Goal: Information Seeking & Learning: Learn about a topic

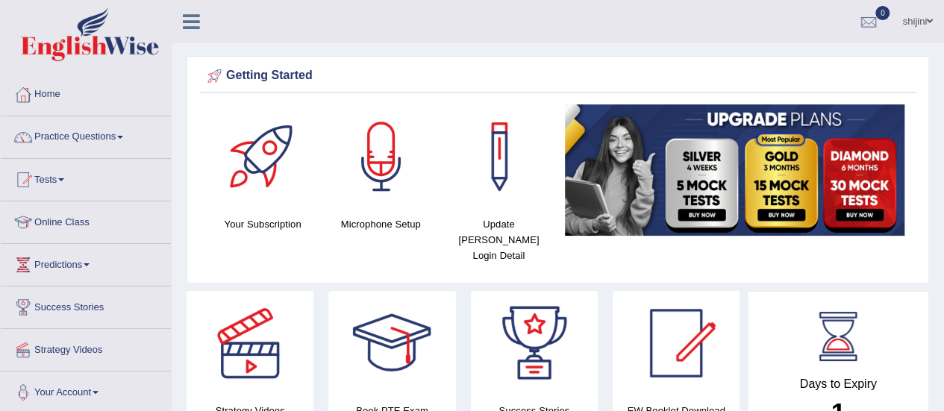
click at [124, 134] on link "Practice Questions" at bounding box center [86, 134] width 170 height 37
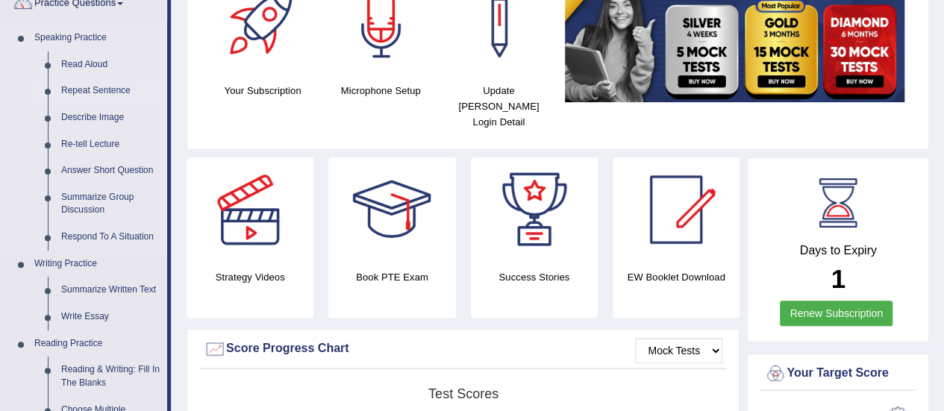
scroll to position [224, 0]
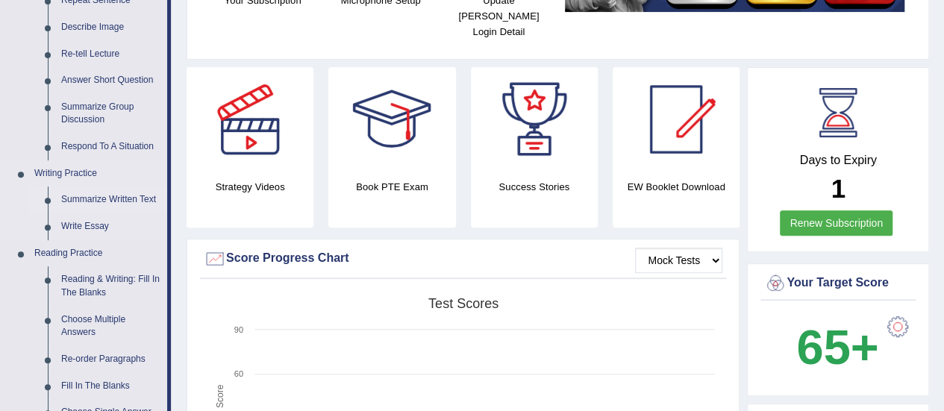
click at [122, 188] on link "Summarize Written Text" at bounding box center [111, 200] width 113 height 27
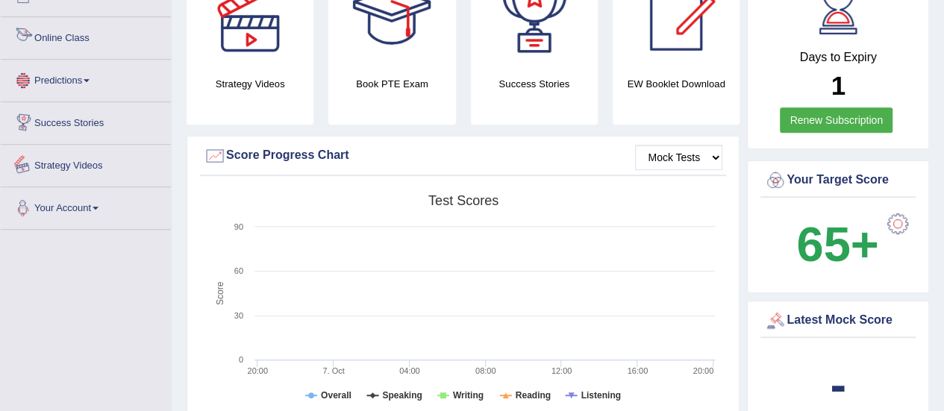
scroll to position [377, 0]
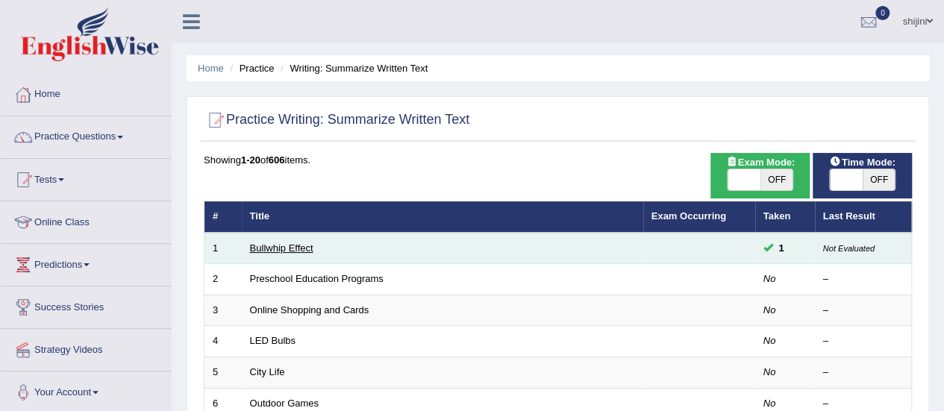
click at [285, 243] on link "Bullwhip Effect" at bounding box center [281, 248] width 63 height 11
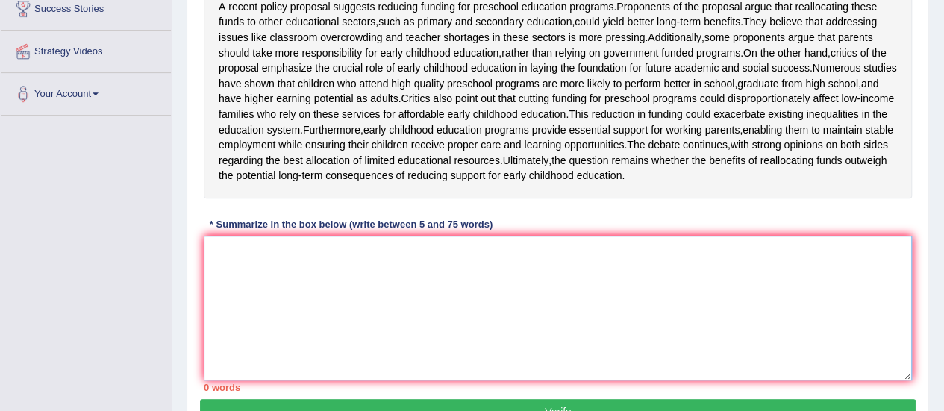
click at [269, 296] on textarea at bounding box center [558, 308] width 709 height 145
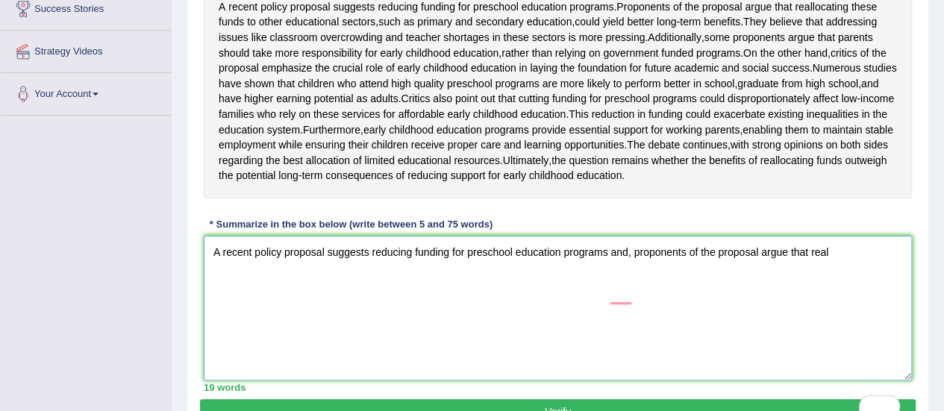
click at [834, 292] on textarea "A recent policy proposal suggests reducing funding for preschool education prog…" at bounding box center [558, 308] width 709 height 145
click at [873, 294] on textarea "A recent policy proposal suggests reducing funding for preschool education prog…" at bounding box center [558, 308] width 709 height 145
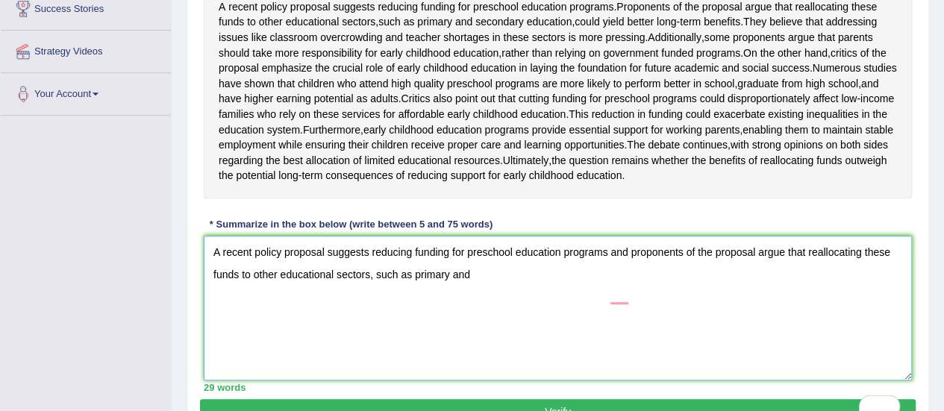
click at [485, 313] on textarea "A recent policy proposal suggests reducing funding for preschool education prog…" at bounding box center [558, 308] width 709 height 145
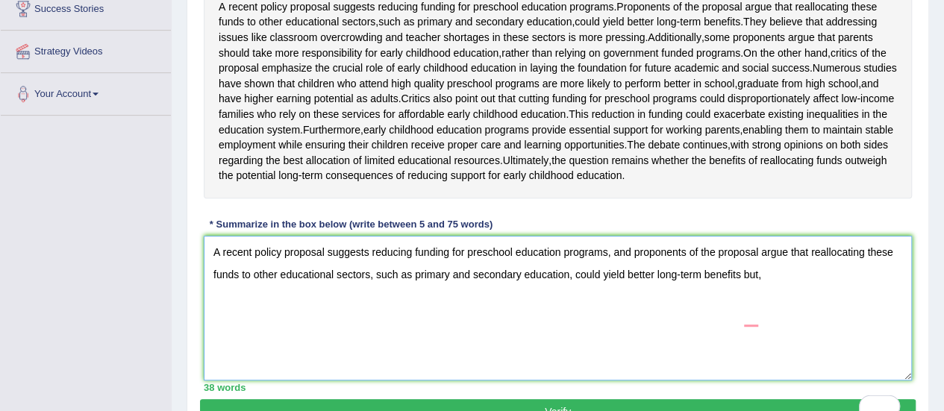
click at [771, 314] on textarea "A recent policy proposal suggests reducing funding for preschool education prog…" at bounding box center [558, 308] width 709 height 145
click at [773, 322] on textarea "A recent policy proposal suggests reducing funding for preschool education prog…" at bounding box center [558, 308] width 709 height 145
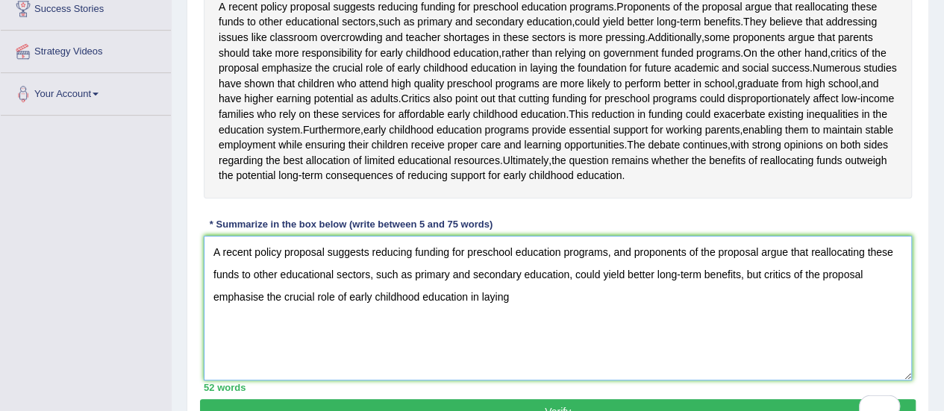
click at [541, 344] on textarea "A recent policy proposal suggests reducing funding for preschool education prog…" at bounding box center [558, 308] width 709 height 145
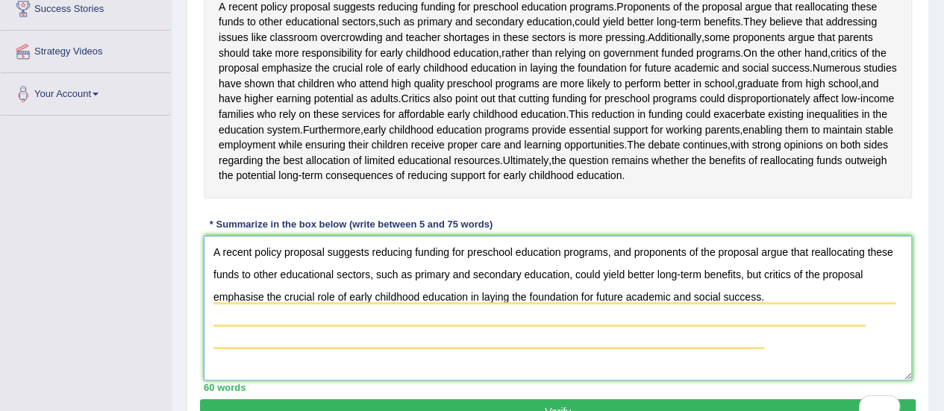
click at [773, 341] on textarea "A recent policy proposal suggests reducing funding for preschool education prog…" at bounding box center [558, 308] width 709 height 145
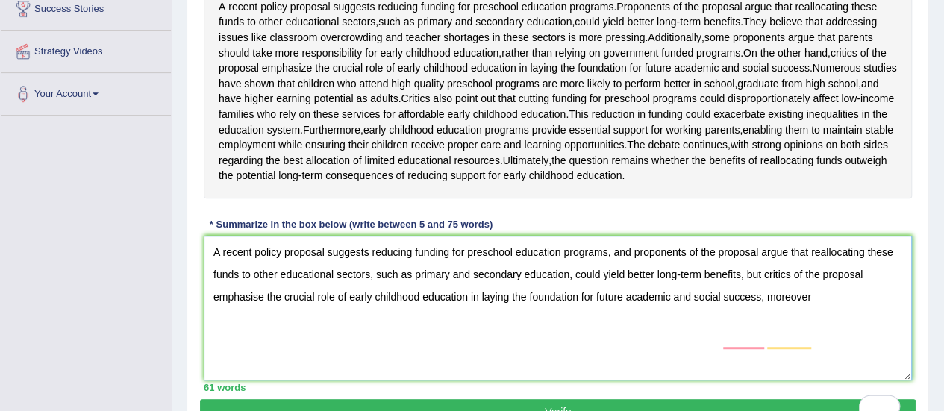
click at [820, 340] on textarea "A recent policy proposal suggests reducing funding for preschool education prog…" at bounding box center [558, 308] width 709 height 145
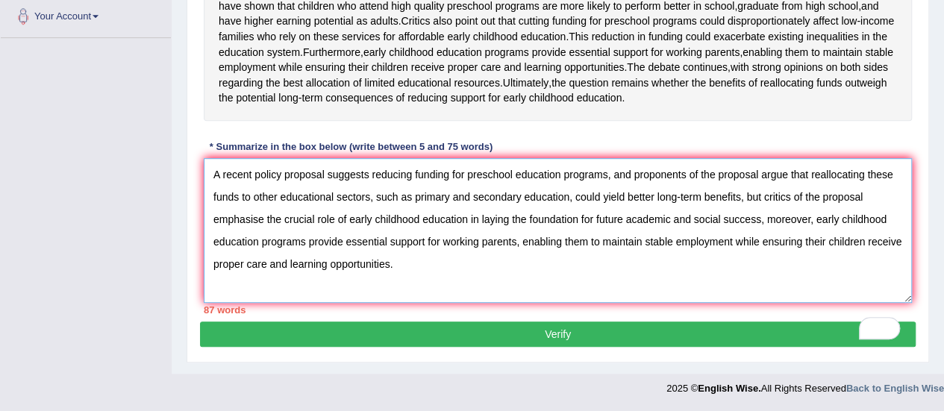
scroll to position [419, 0]
click at [503, 199] on textarea "A recent policy proposal suggests reducing funding for preschool education prog…" at bounding box center [558, 230] width 709 height 145
click at [399, 271] on textarea "A recent policy proposal suggests reducing funding for preschool education prog…" at bounding box center [558, 230] width 709 height 145
click at [732, 244] on textarea "A recent policy proposal suggests reducing funding for preschool education prog…" at bounding box center [558, 230] width 709 height 145
click at [434, 256] on textarea "A recent policy proposal suggests reducing funding for preschool education prog…" at bounding box center [558, 230] width 709 height 145
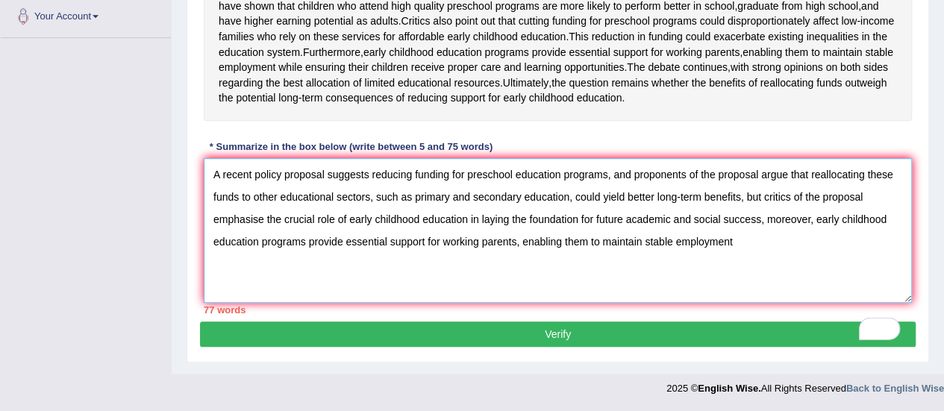
click at [417, 258] on textarea "A recent policy proposal suggests reducing funding for preschool education prog…" at bounding box center [558, 230] width 709 height 145
click at [806, 238] on textarea "A recent policy proposal suggests reducing funding for preschool education prog…" at bounding box center [558, 230] width 709 height 145
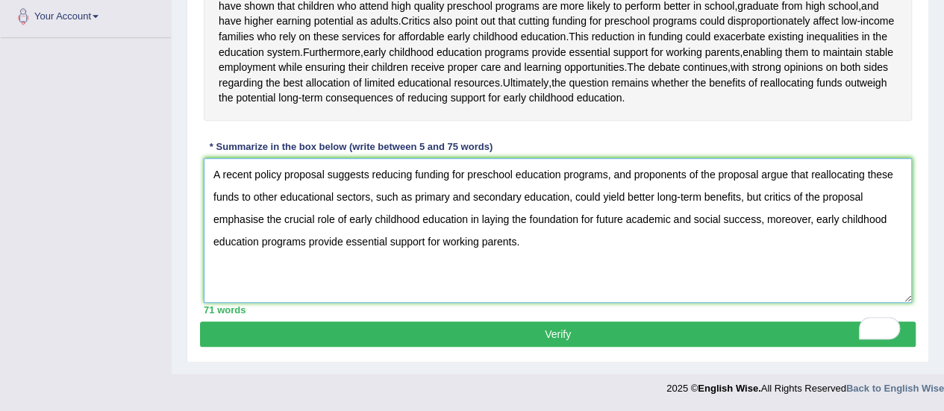
type textarea "A recent policy proposal suggests reducing funding for preschool education prog…"
click at [572, 327] on button "Verify" at bounding box center [558, 334] width 716 height 25
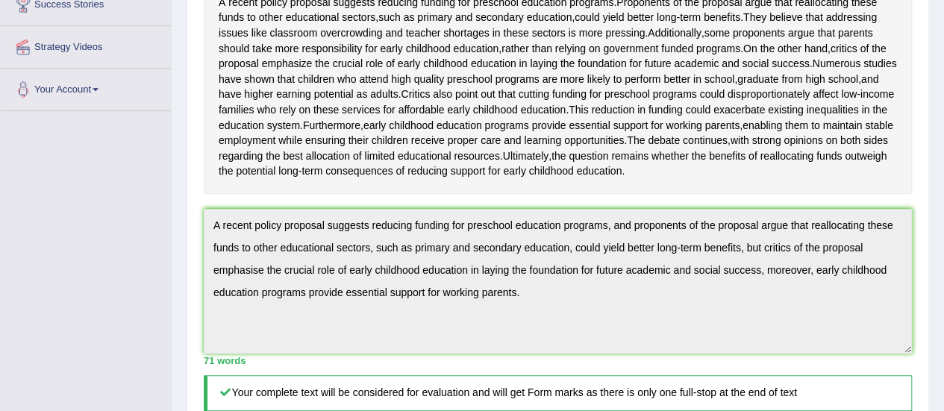
scroll to position [0, 0]
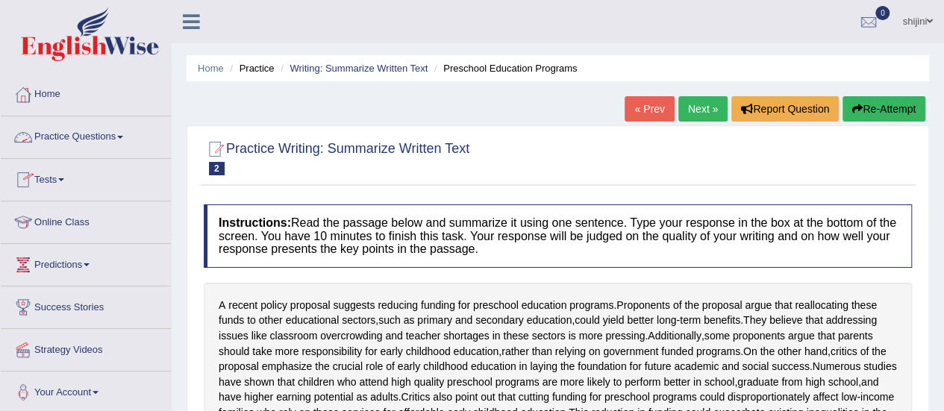
click at [133, 140] on link "Practice Questions" at bounding box center [86, 134] width 170 height 37
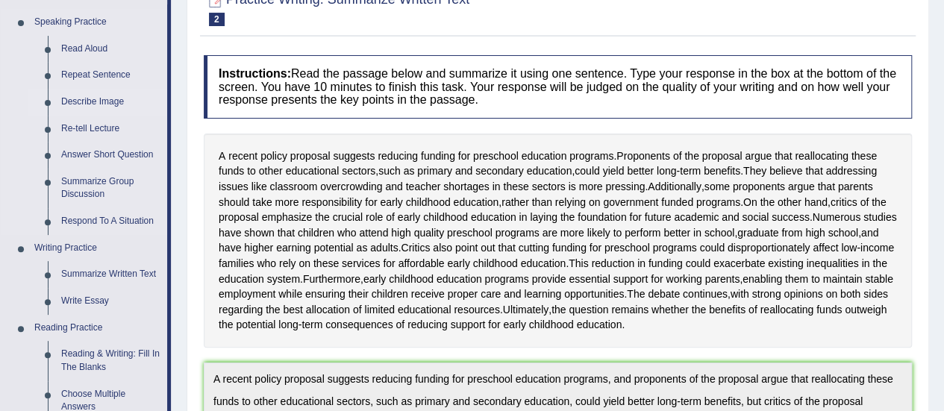
scroll to position [224, 0]
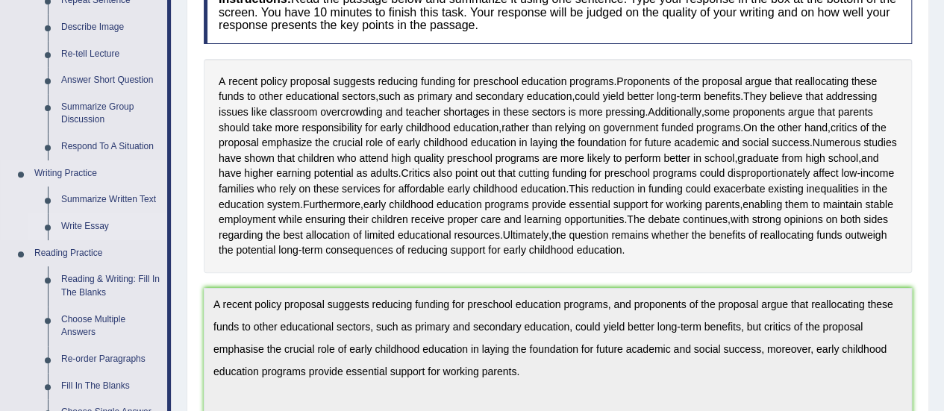
click at [82, 233] on link "Write Essay" at bounding box center [111, 227] width 113 height 27
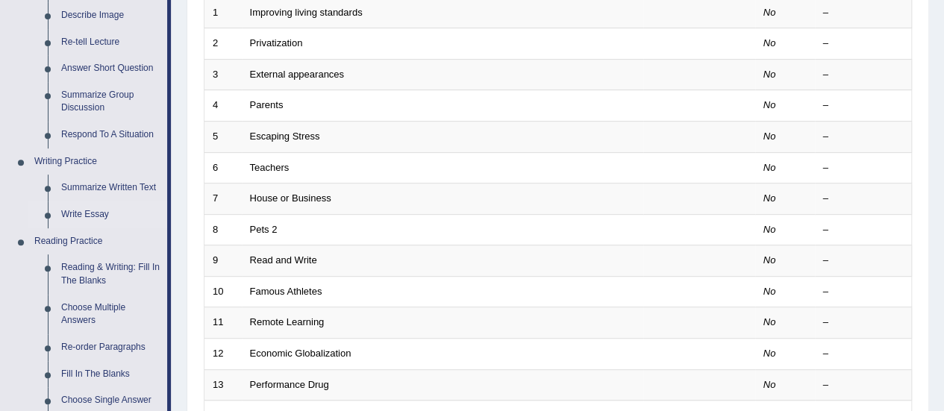
scroll to position [224, 0]
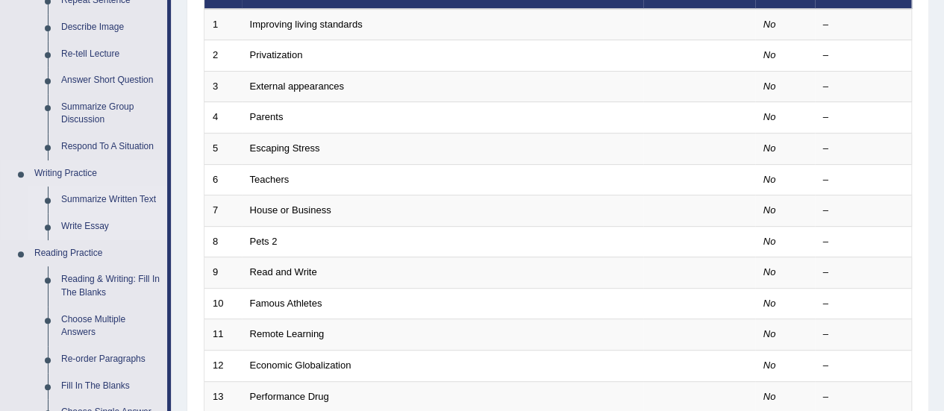
click at [106, 198] on link "Summarize Written Text" at bounding box center [111, 200] width 113 height 27
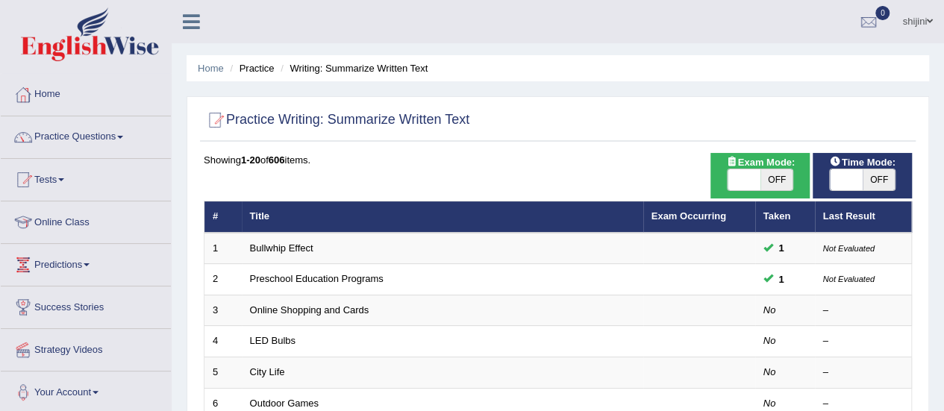
click at [124, 131] on link "Practice Questions" at bounding box center [86, 134] width 170 height 37
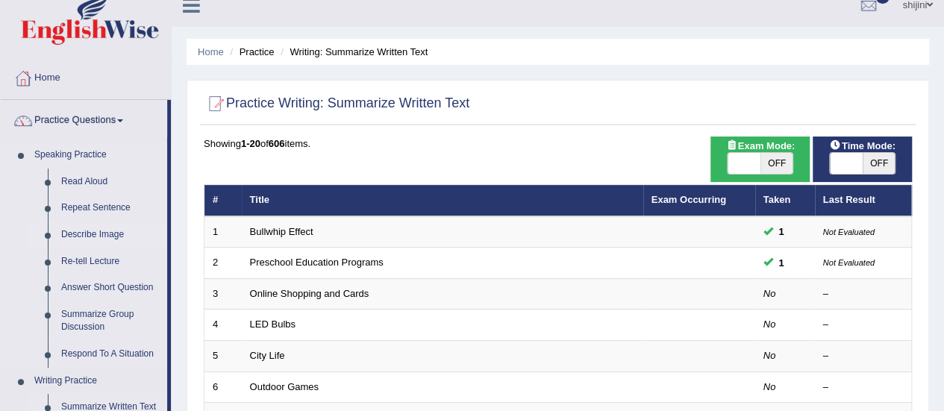
scroll to position [373, 0]
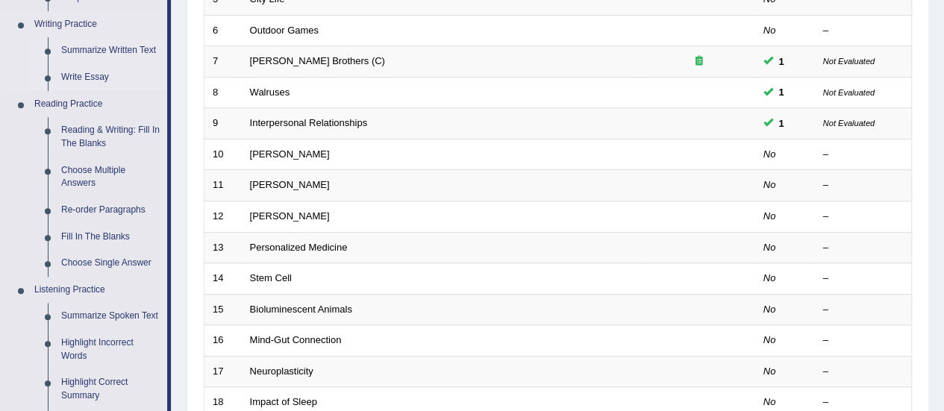
click at [82, 75] on link "Write Essay" at bounding box center [111, 77] width 113 height 27
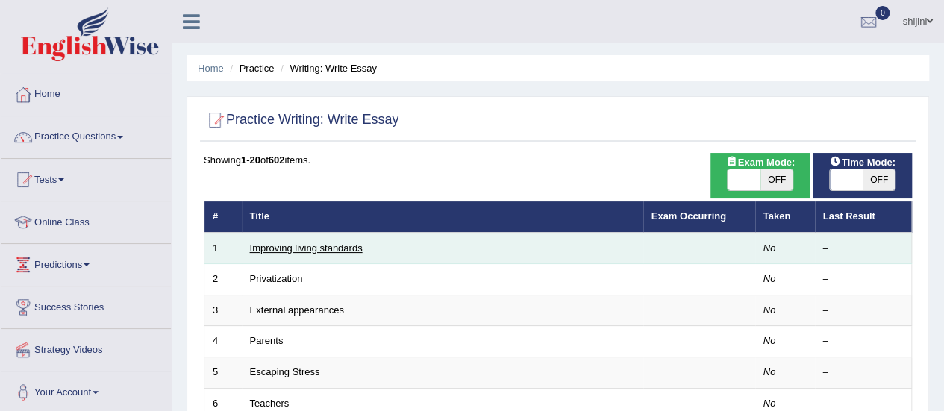
click at [334, 249] on link "Improving living standards" at bounding box center [306, 248] width 113 height 11
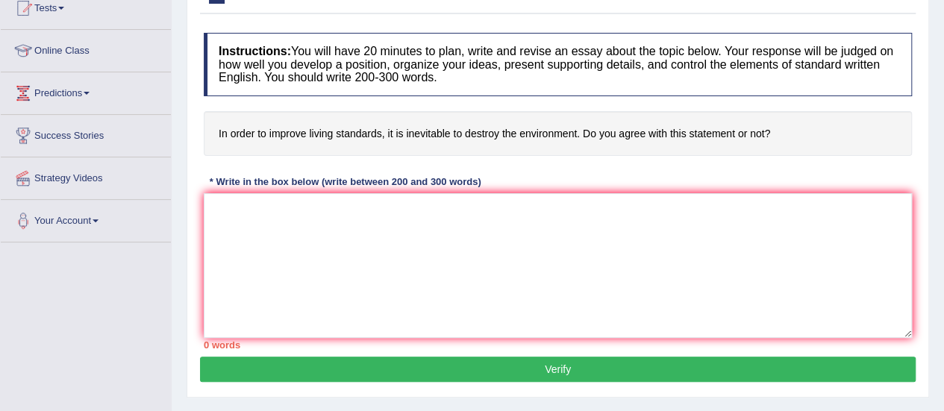
scroll to position [149, 0]
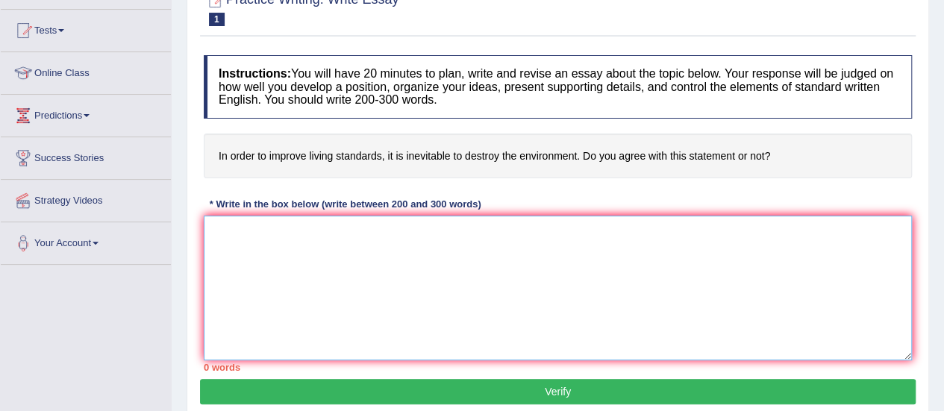
click at [323, 243] on textarea at bounding box center [558, 288] width 709 height 145
